Goal: Find specific page/section: Find specific page/section

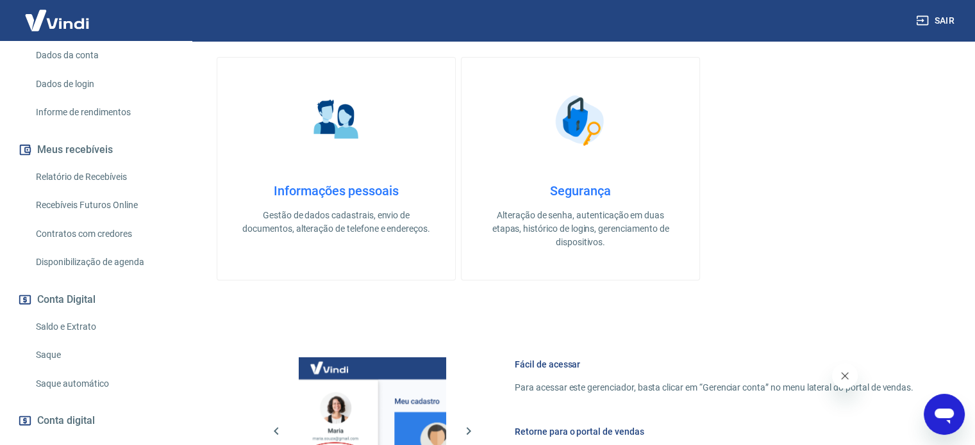
scroll to position [192, 0]
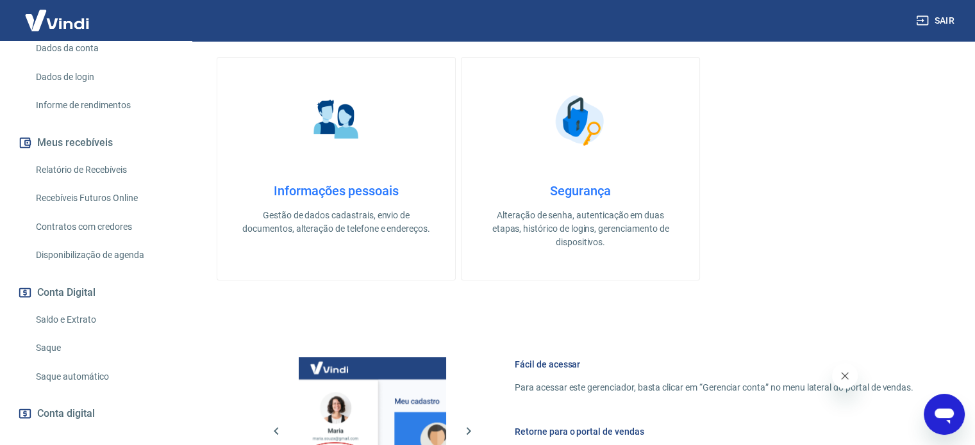
click at [100, 183] on link "Relatório de Recebíveis" at bounding box center [103, 170] width 145 height 26
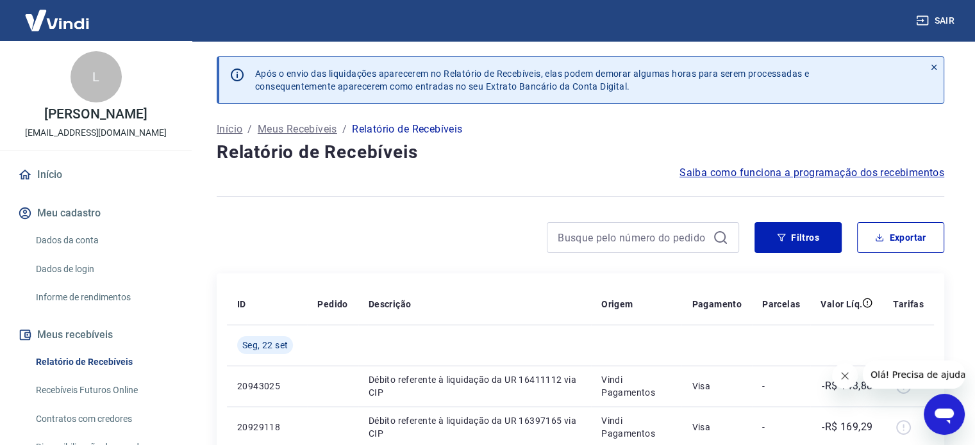
click at [108, 189] on link "Início" at bounding box center [95, 175] width 161 height 28
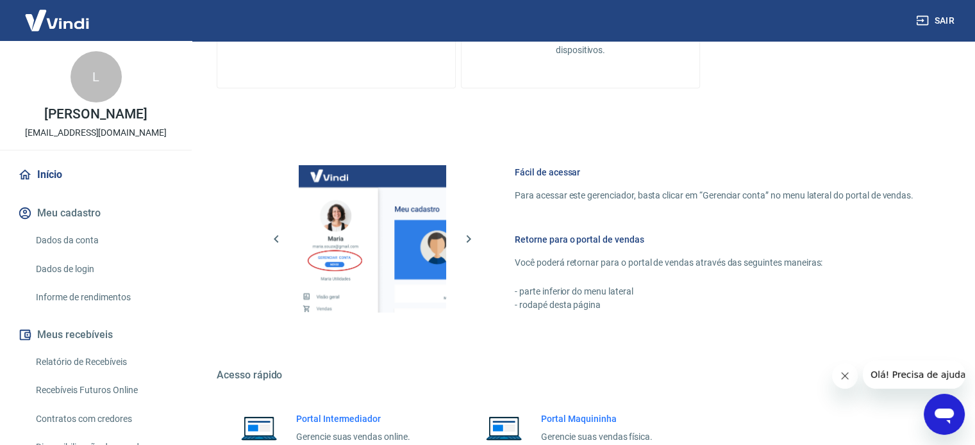
scroll to position [566, 0]
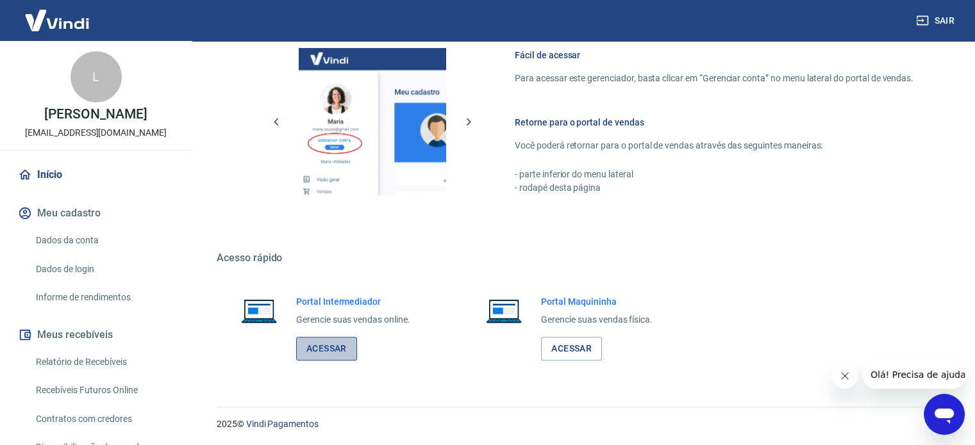
click at [330, 348] on link "Acessar" at bounding box center [326, 349] width 61 height 24
